Goal: Transaction & Acquisition: Purchase product/service

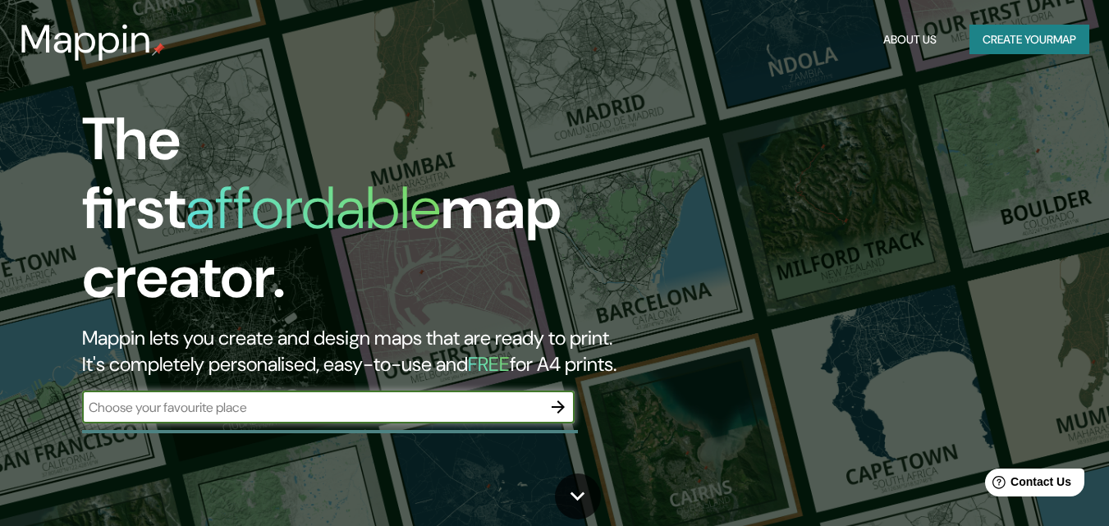
click at [447, 398] on input "text" at bounding box center [312, 407] width 460 height 19
type input "[GEOGRAPHIC_DATA][PERSON_NAME]"
click at [550, 397] on icon "button" at bounding box center [558, 407] width 20 height 20
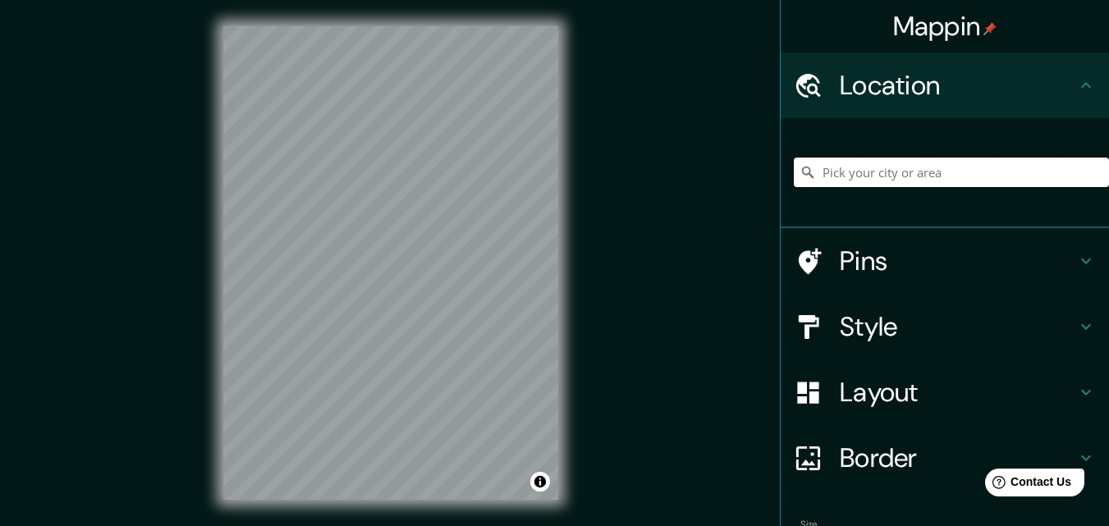
click at [875, 179] on input "Pick your city or area" at bounding box center [951, 173] width 315 height 30
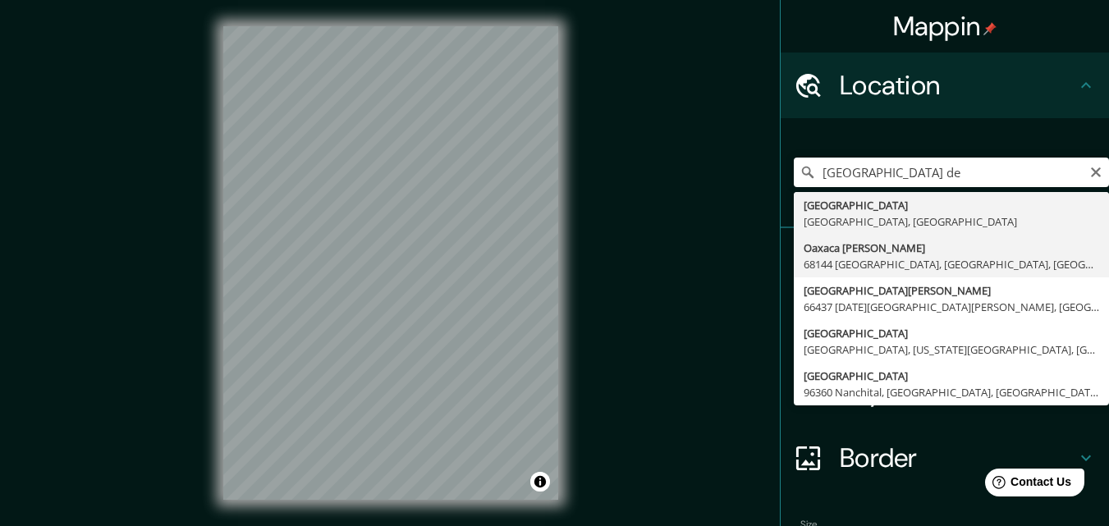
type input "[GEOGRAPHIC_DATA][PERSON_NAME] [GEOGRAPHIC_DATA], [GEOGRAPHIC_DATA], [GEOGRAPHI…"
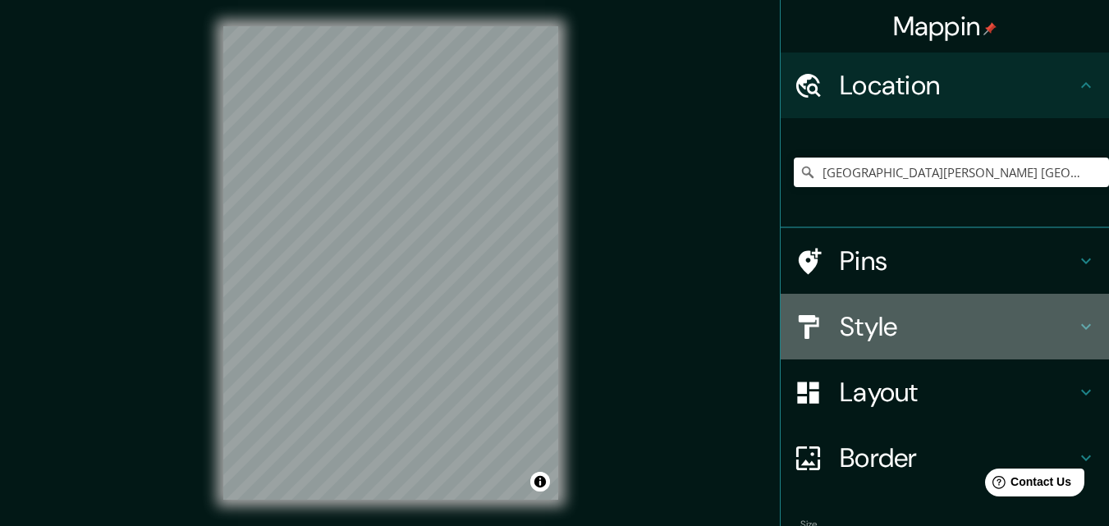
click at [882, 317] on h4 "Style" at bounding box center [957, 326] width 236 height 33
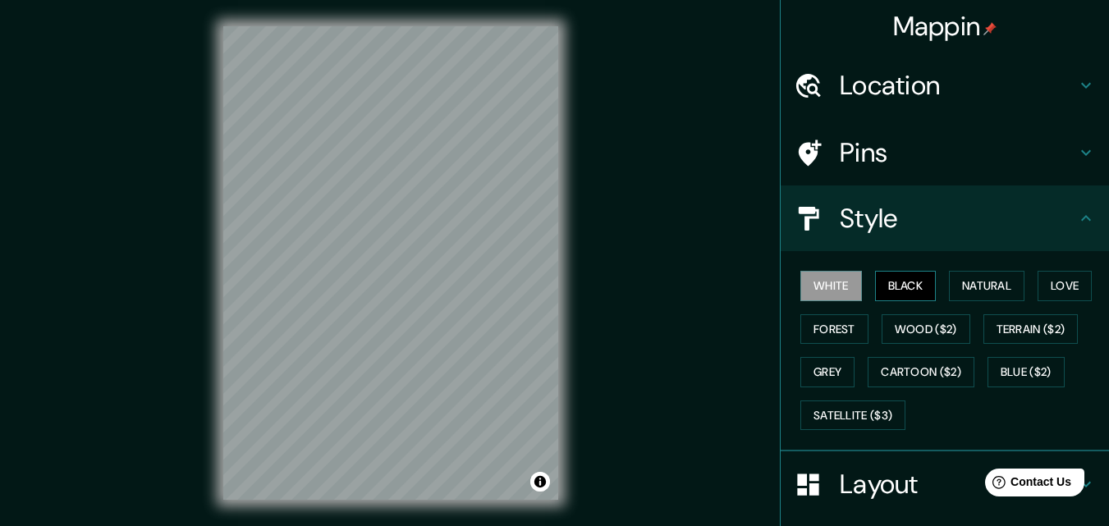
click at [917, 284] on button "Black" at bounding box center [906, 286] width 62 height 30
click at [962, 276] on button "Natural" at bounding box center [986, 286] width 75 height 30
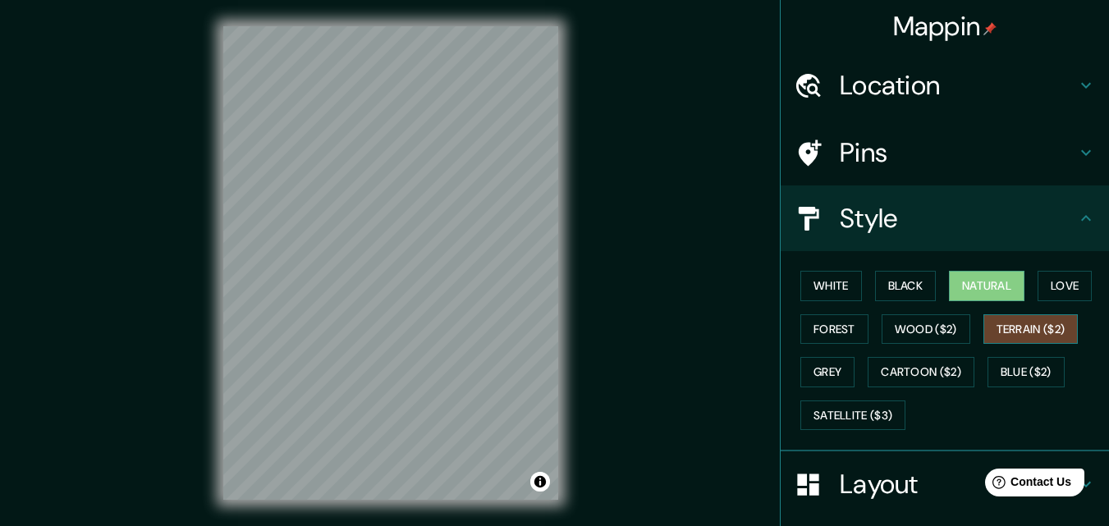
click at [1003, 321] on button "Terrain ($2)" at bounding box center [1030, 329] width 95 height 30
click at [1068, 279] on button "Love" at bounding box center [1064, 286] width 54 height 30
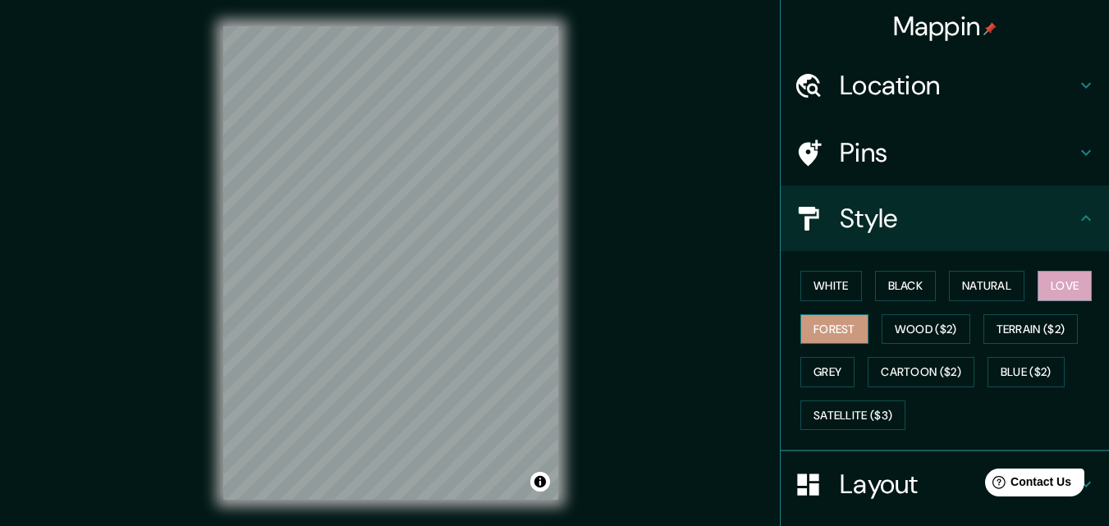
click at [826, 336] on button "Forest" at bounding box center [834, 329] width 68 height 30
click at [961, 271] on button "Natural" at bounding box center [986, 286] width 75 height 30
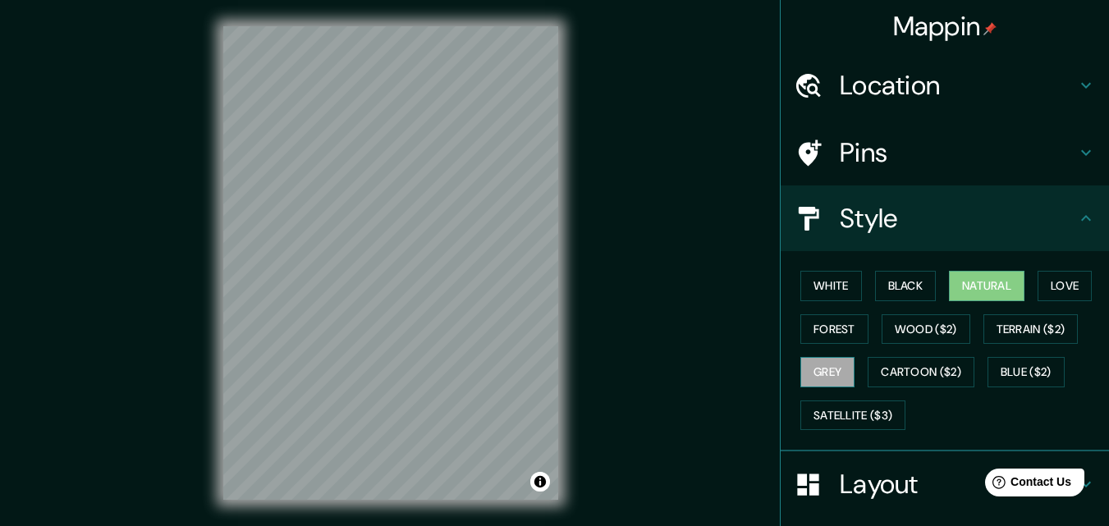
click at [828, 370] on button "Grey" at bounding box center [827, 372] width 54 height 30
click at [976, 281] on button "Natural" at bounding box center [986, 286] width 75 height 30
click at [857, 427] on button "Satellite ($3)" at bounding box center [852, 415] width 105 height 30
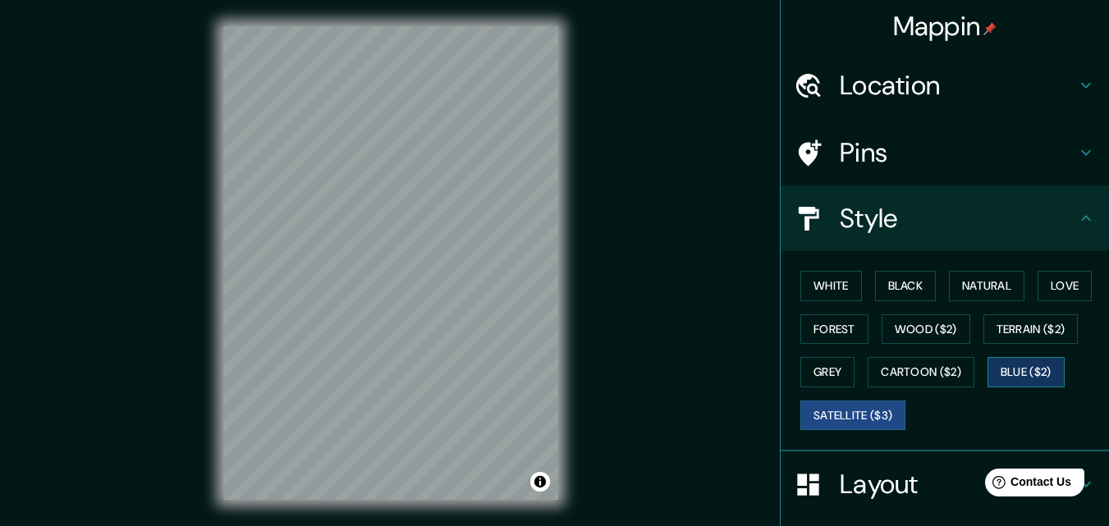
click at [1019, 379] on button "Blue ($2)" at bounding box center [1025, 372] width 77 height 30
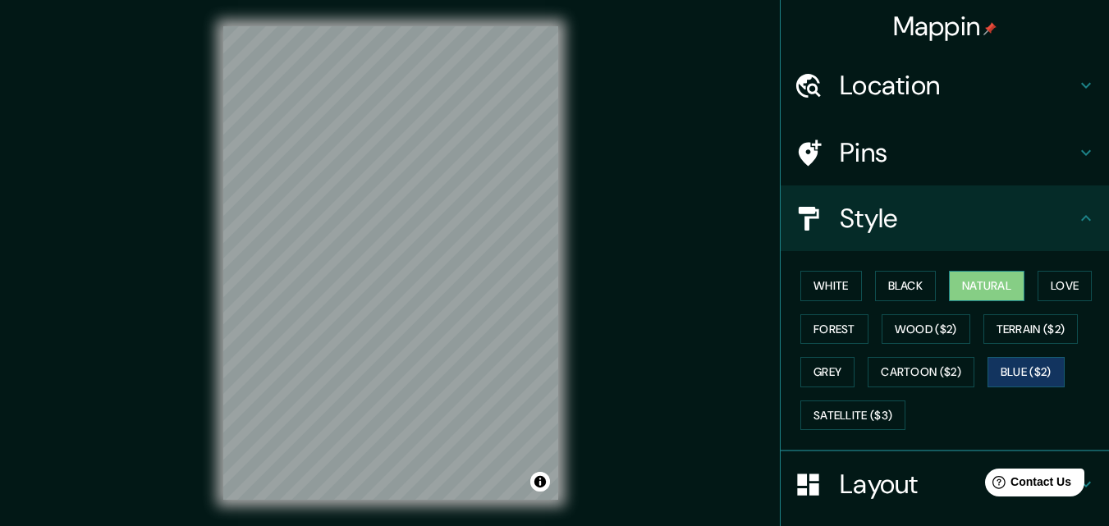
click at [971, 276] on button "Natural" at bounding box center [986, 286] width 75 height 30
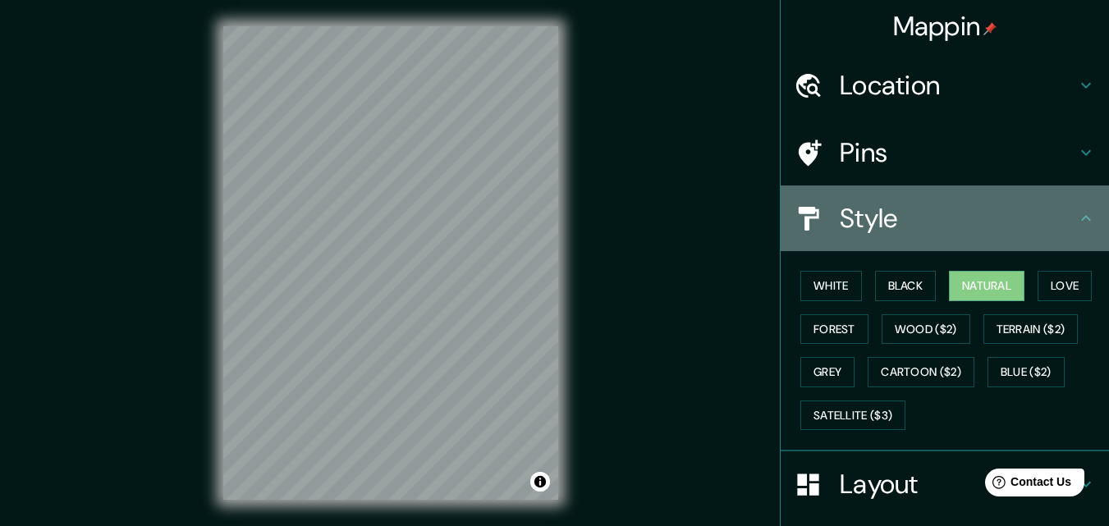
click at [1076, 209] on icon at bounding box center [1086, 218] width 20 height 20
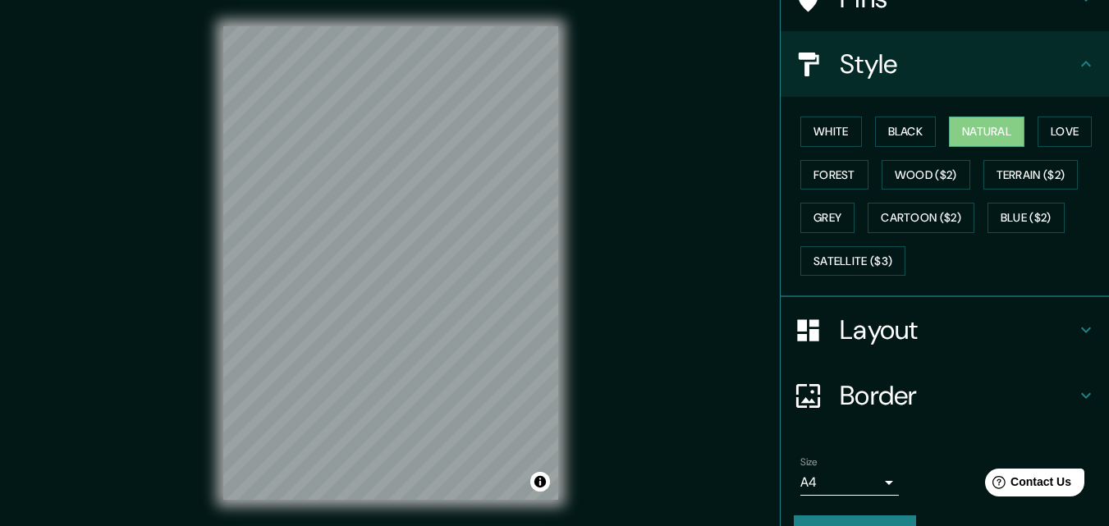
scroll to position [194, 0]
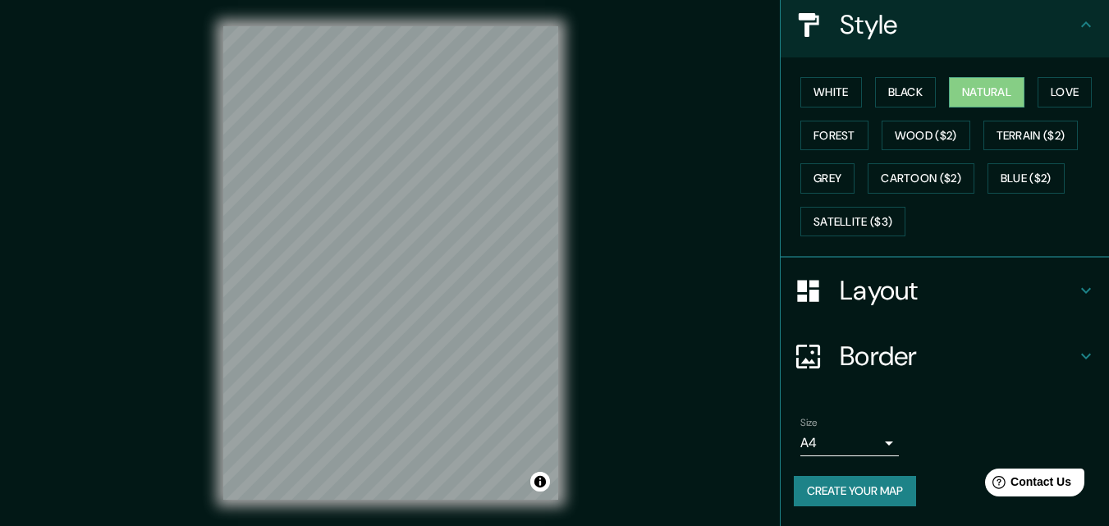
click at [1045, 290] on h4 "Layout" at bounding box center [957, 290] width 236 height 33
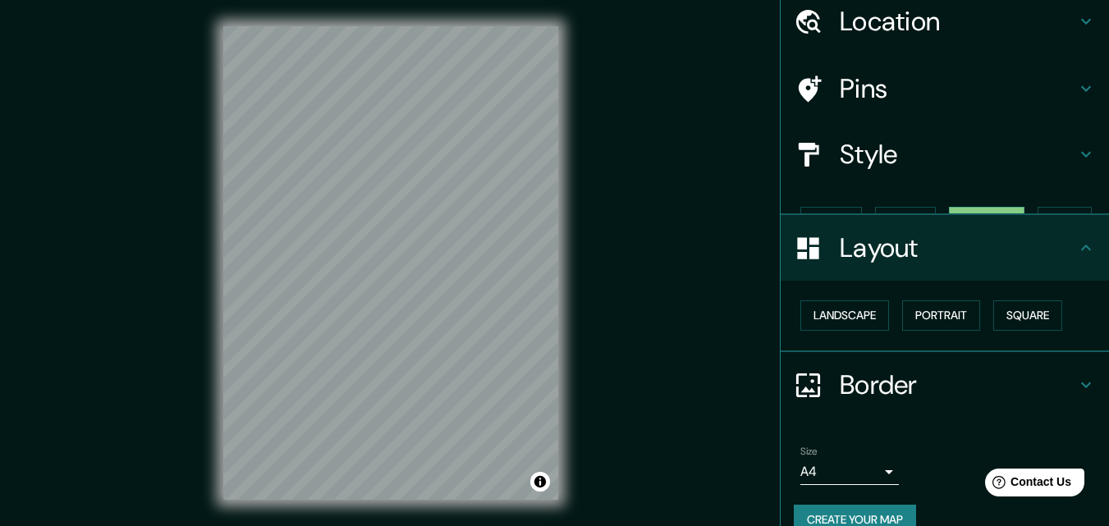
scroll to position [64, 0]
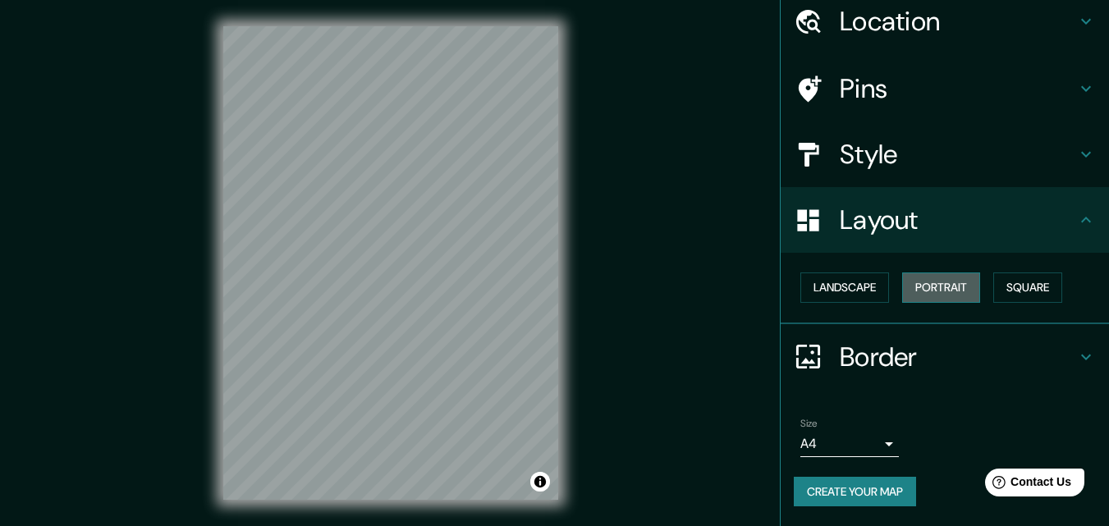
click at [944, 282] on button "Portrait" at bounding box center [941, 287] width 78 height 30
click at [1013, 281] on button "Square" at bounding box center [1027, 287] width 69 height 30
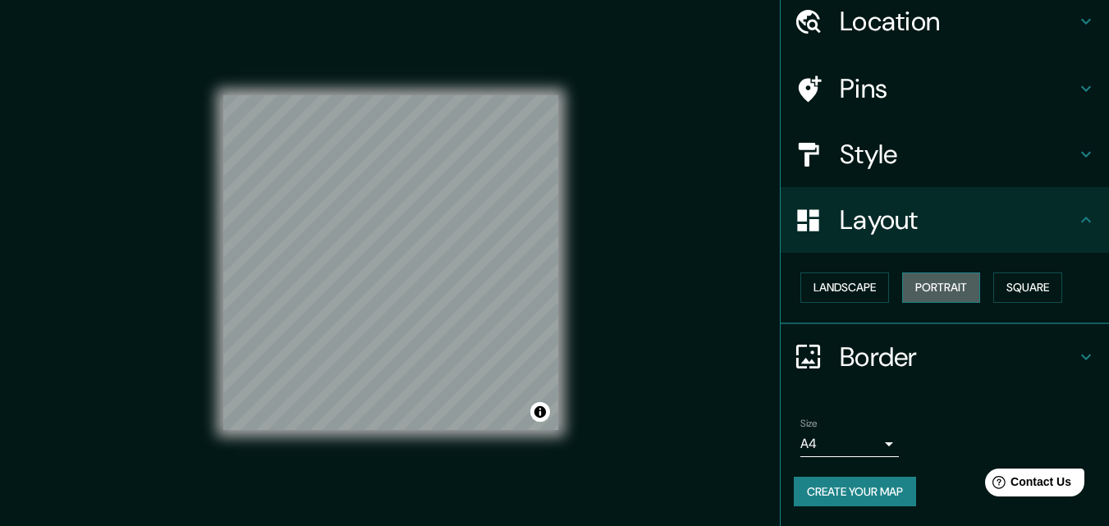
click at [941, 284] on button "Portrait" at bounding box center [941, 287] width 78 height 30
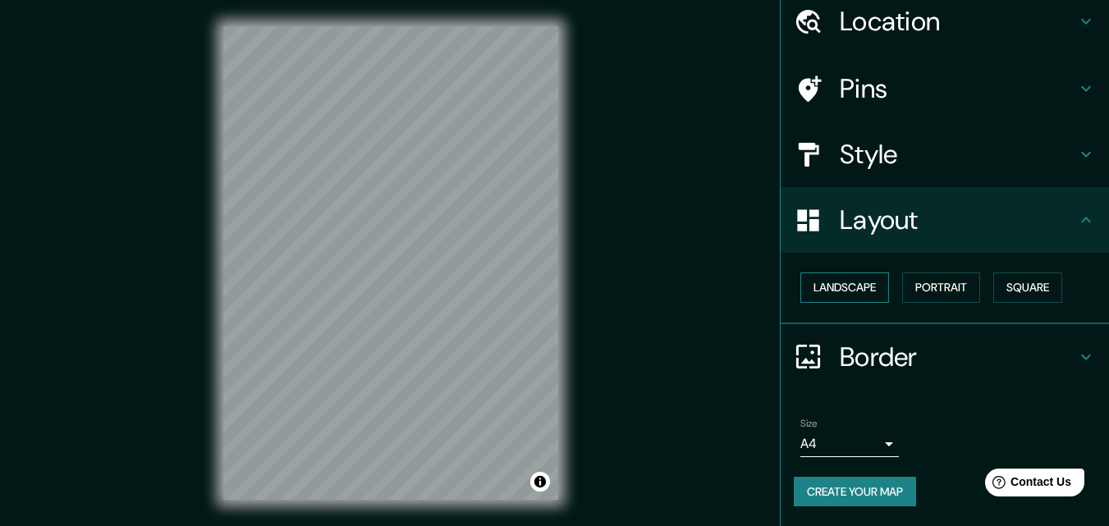
click at [835, 289] on button "Landscape" at bounding box center [844, 287] width 89 height 30
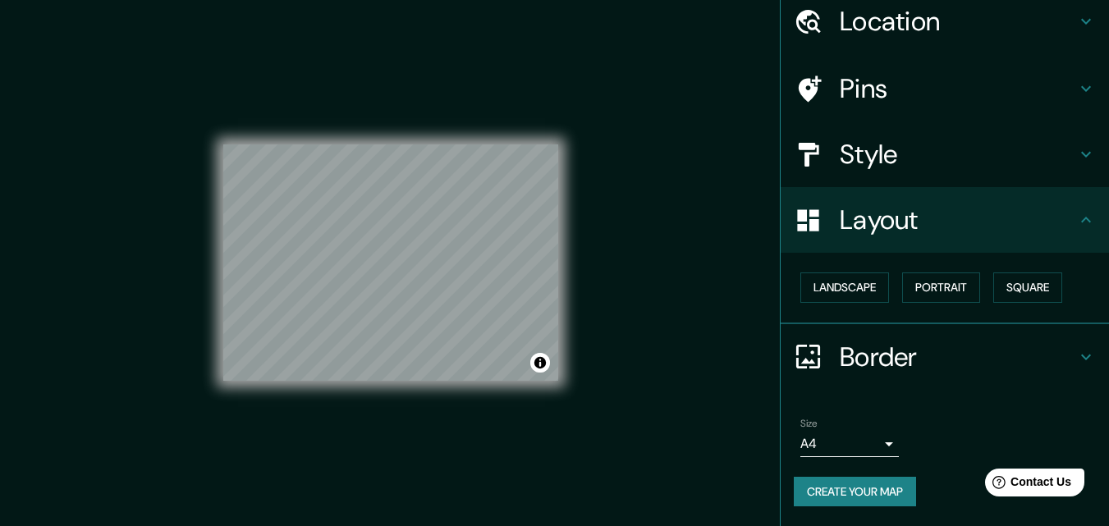
click at [1076, 355] on icon at bounding box center [1086, 357] width 20 height 20
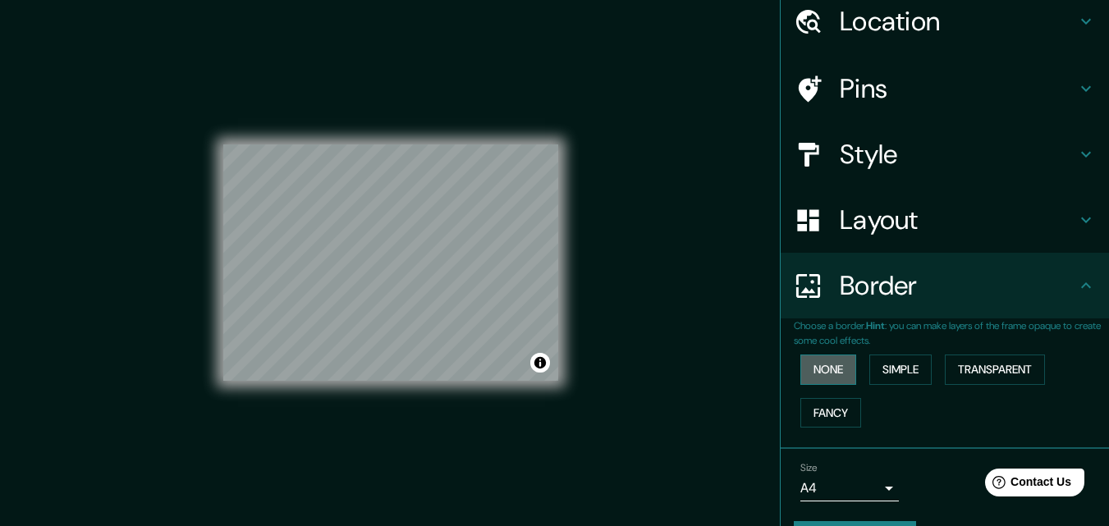
click at [803, 362] on button "None" at bounding box center [828, 370] width 56 height 30
click at [901, 366] on button "Simple" at bounding box center [900, 370] width 62 height 30
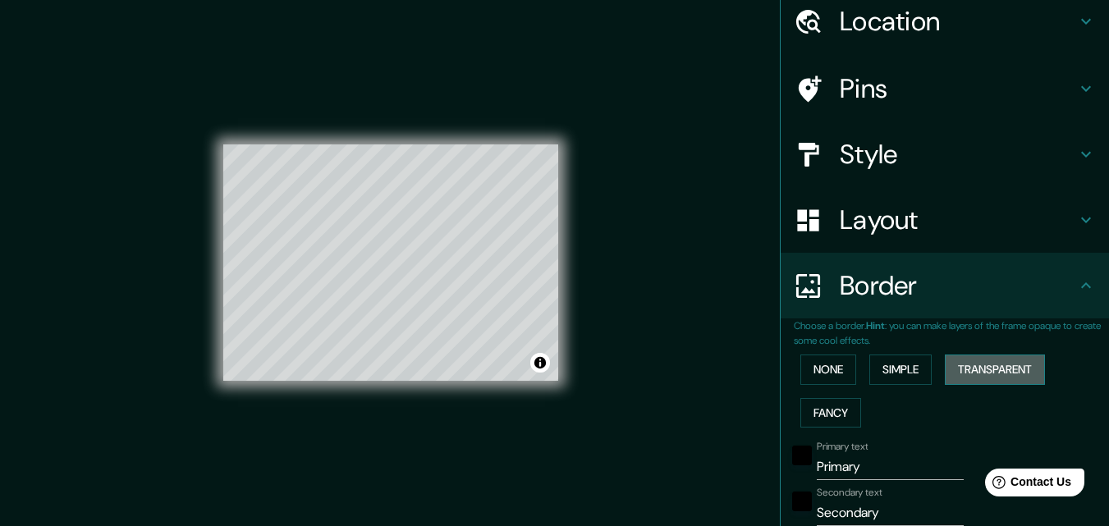
click at [1008, 376] on button "Transparent" at bounding box center [995, 370] width 100 height 30
click at [807, 420] on button "Fancy" at bounding box center [830, 413] width 61 height 30
click at [800, 355] on button "None" at bounding box center [828, 370] width 56 height 30
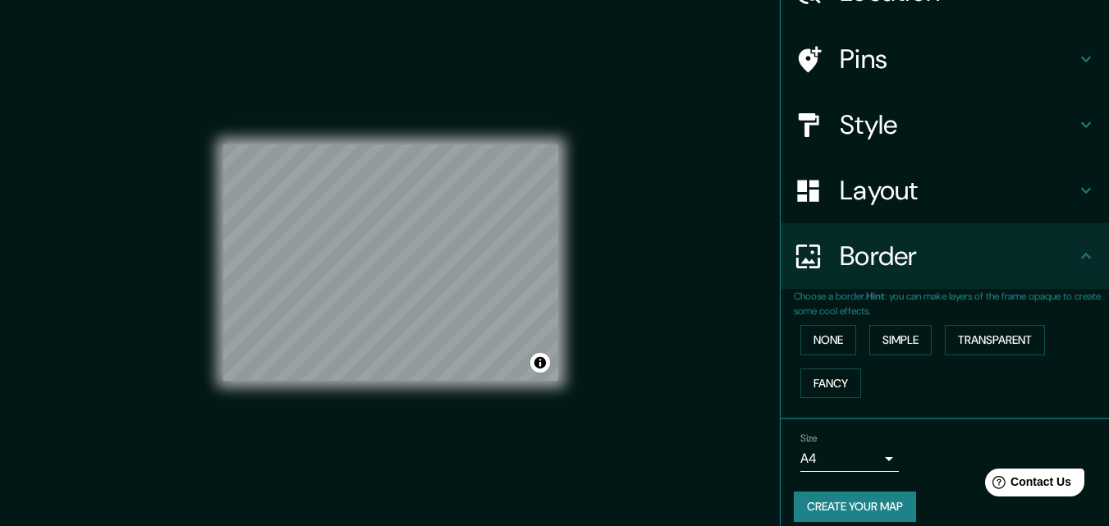
scroll to position [109, 0]
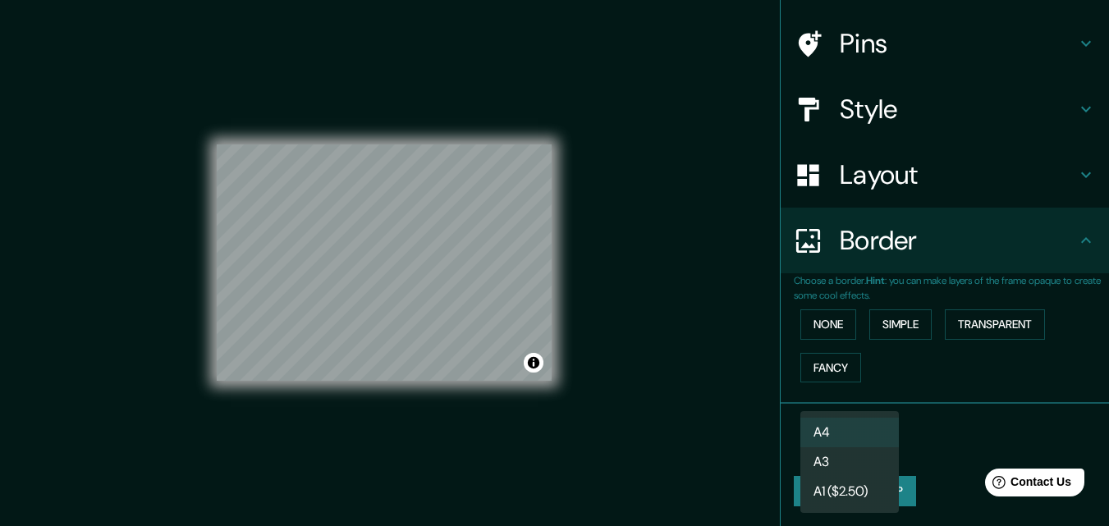
click at [863, 446] on body "Mappin Location [GEOGRAPHIC_DATA][PERSON_NAME] [GEOGRAPHIC_DATA], [GEOGRAPHIC_D…" at bounding box center [554, 263] width 1109 height 526
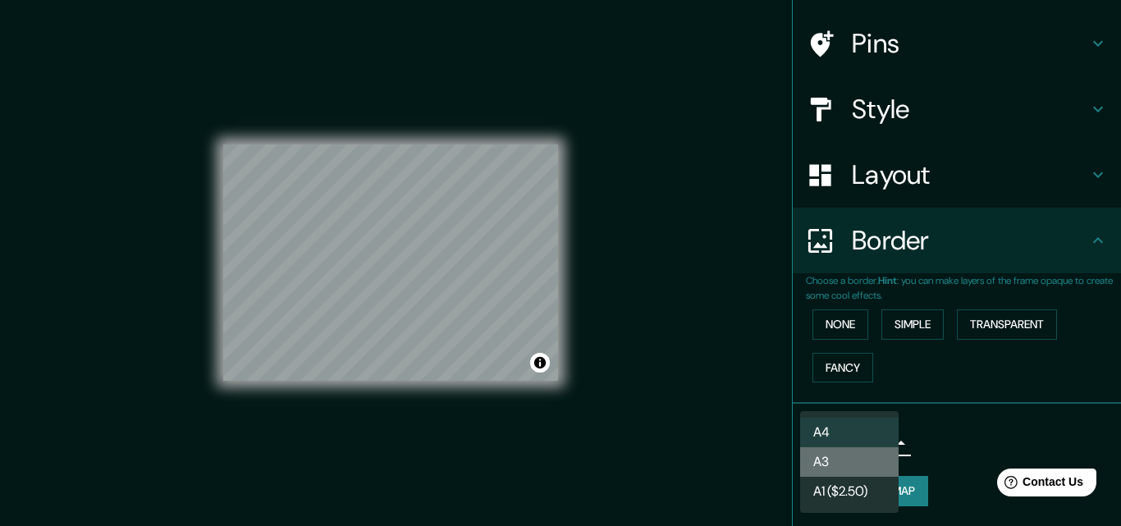
click at [838, 460] on li "A3" at bounding box center [849, 462] width 98 height 30
type input "a4"
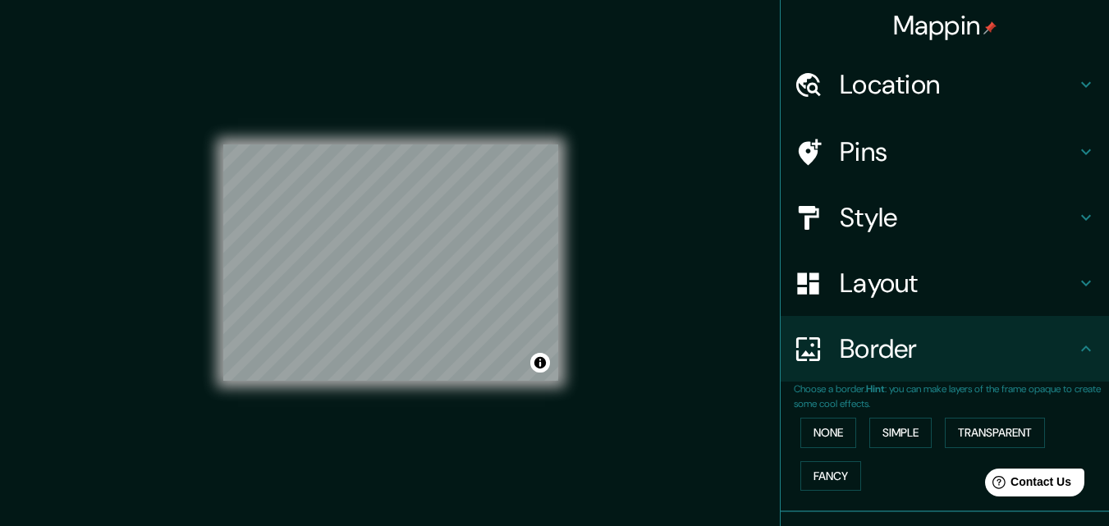
scroll to position [0, 0]
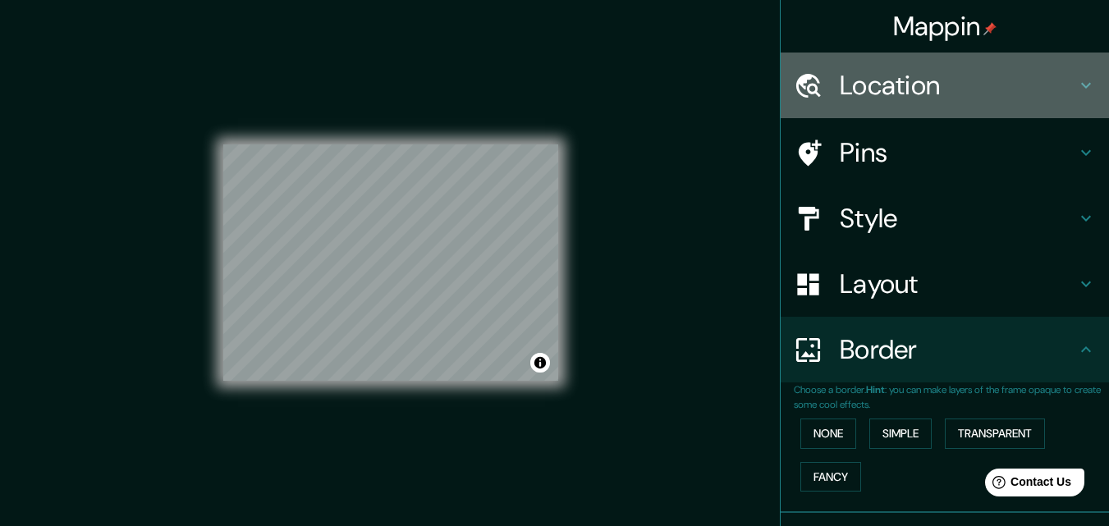
click at [1081, 85] on icon at bounding box center [1086, 86] width 10 height 6
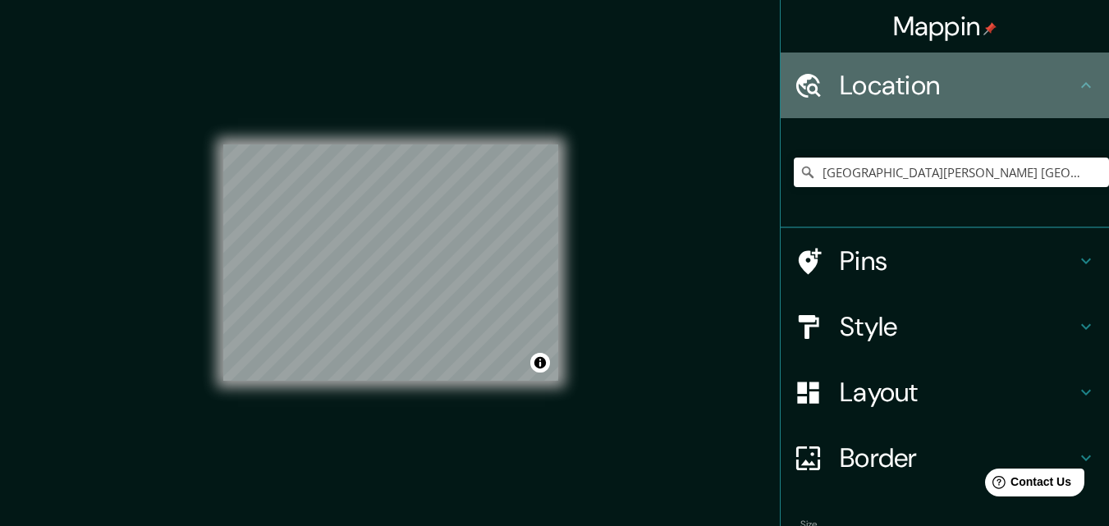
click at [1081, 85] on icon at bounding box center [1086, 85] width 10 height 6
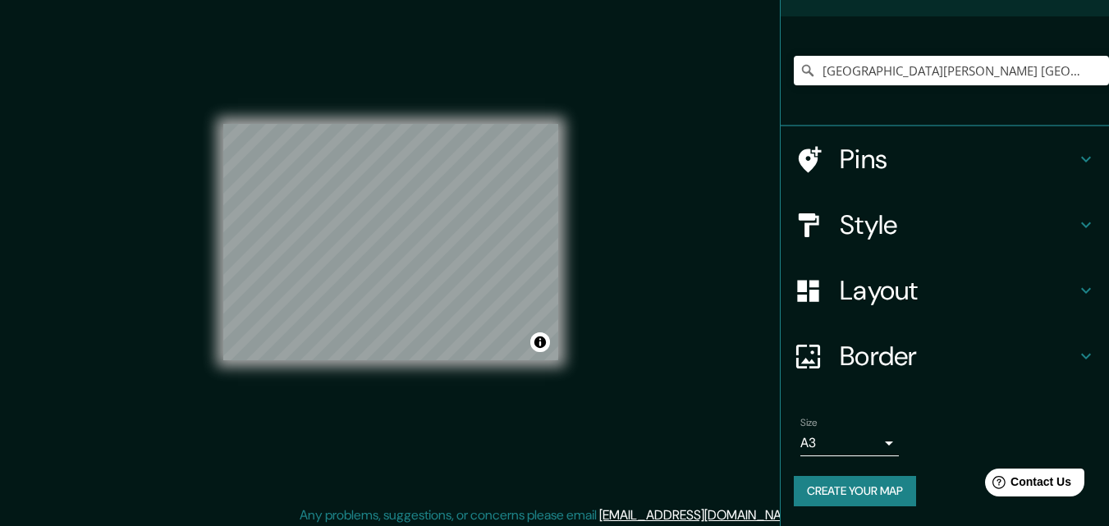
scroll to position [26, 0]
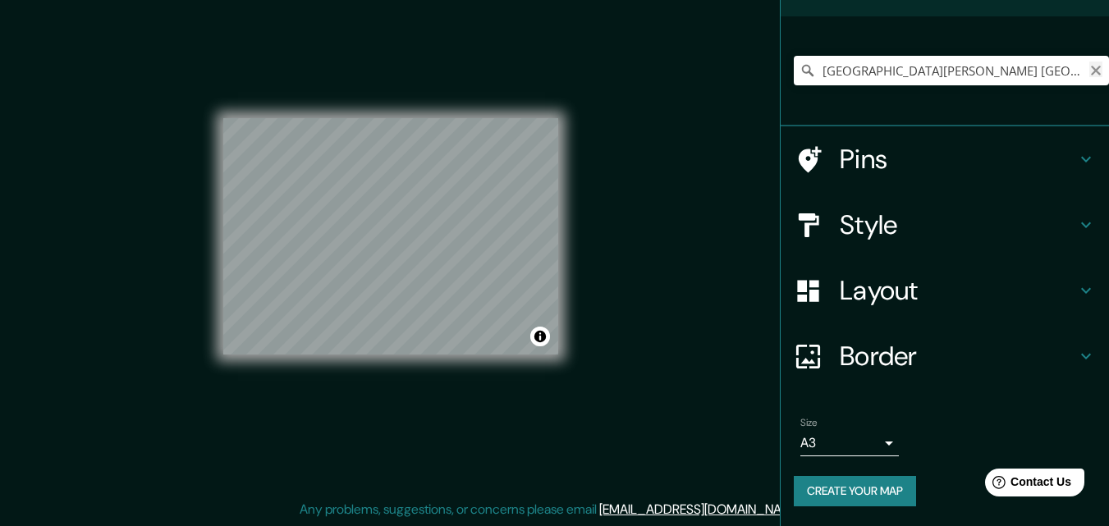
click at [1089, 65] on icon "Clear" at bounding box center [1095, 70] width 13 height 13
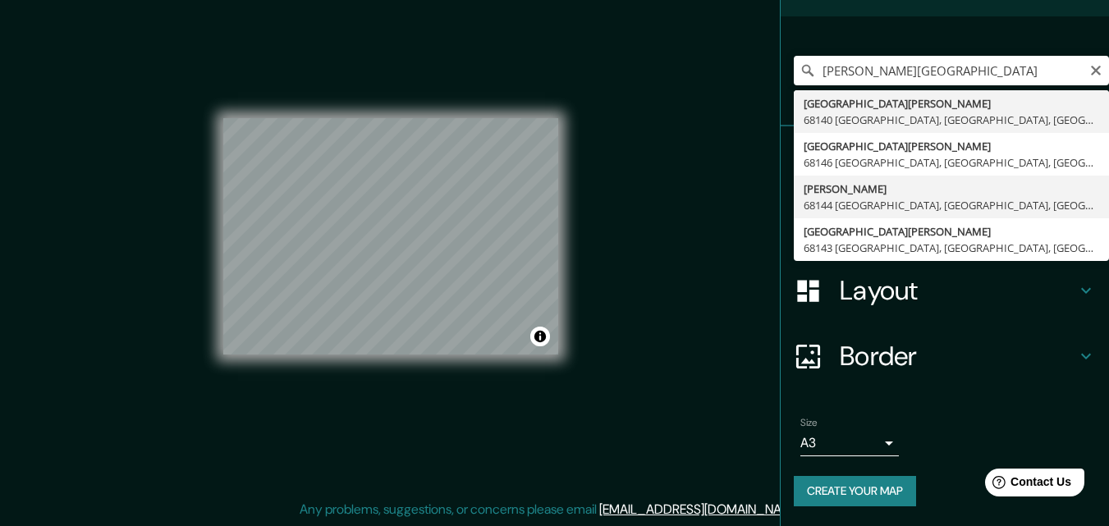
type input "[PERSON_NAME], 68144 [GEOGRAPHIC_DATA], [GEOGRAPHIC_DATA], [GEOGRAPHIC_DATA]"
